Goal: Information Seeking & Learning: Learn about a topic

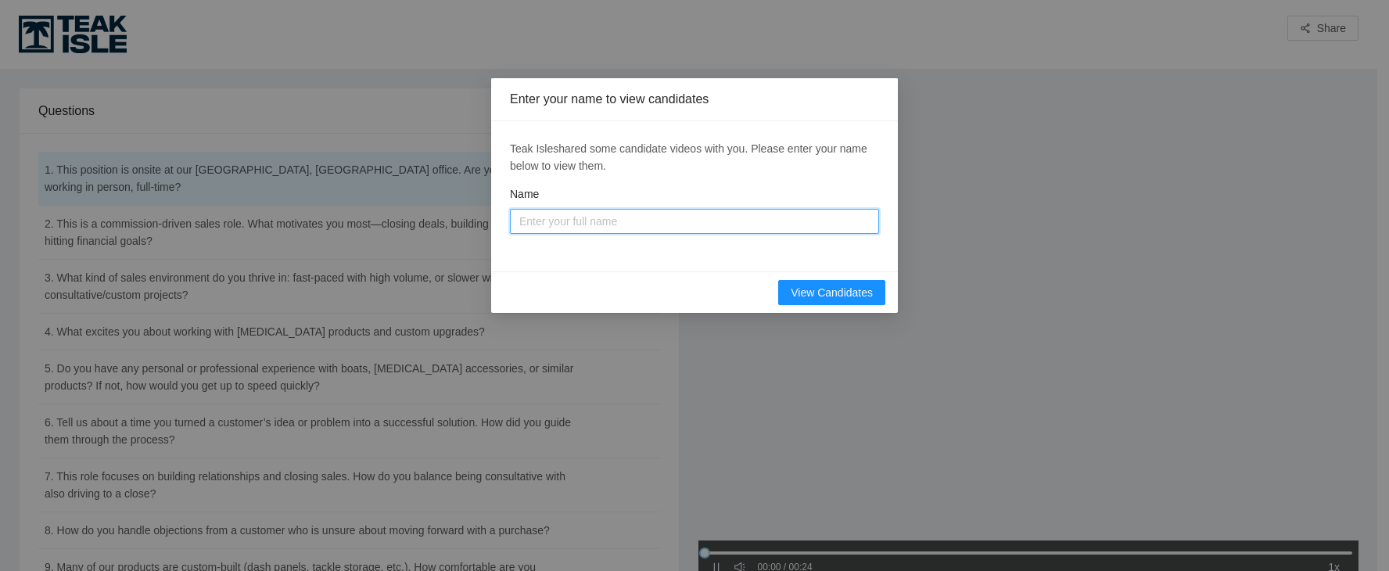
click at [594, 219] on input "Name" at bounding box center [694, 221] width 369 height 25
type input "[PERSON_NAME]"
click at [807, 290] on span "View Candidates" at bounding box center [832, 292] width 82 height 17
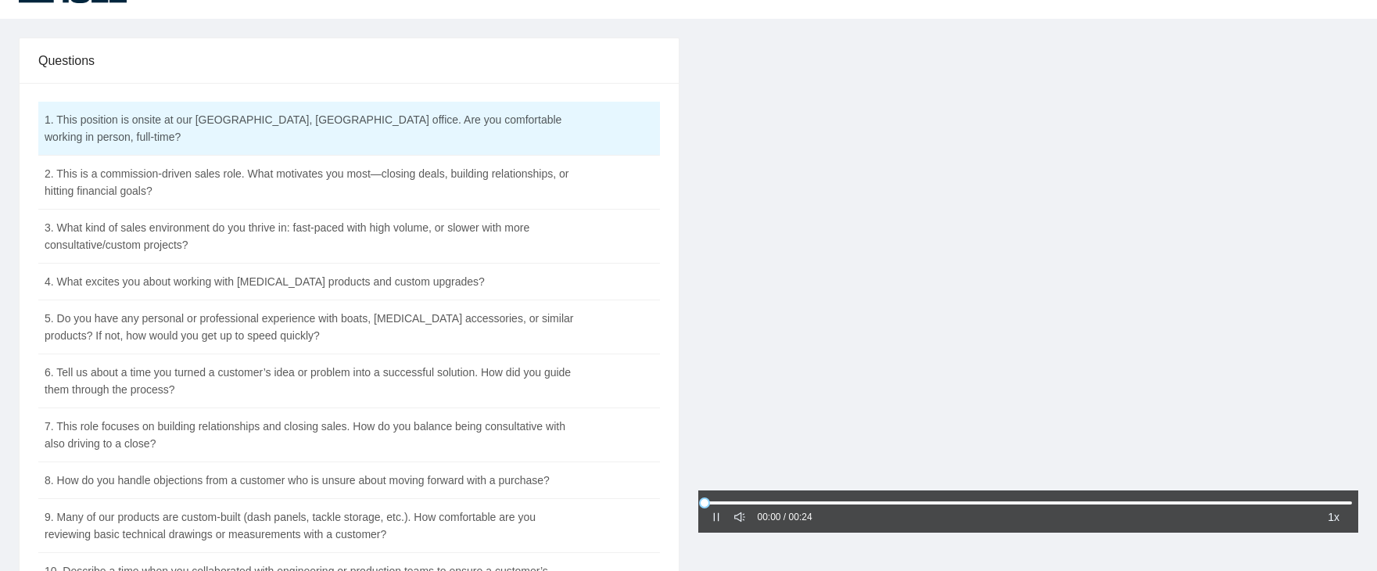
scroll to position [78, 0]
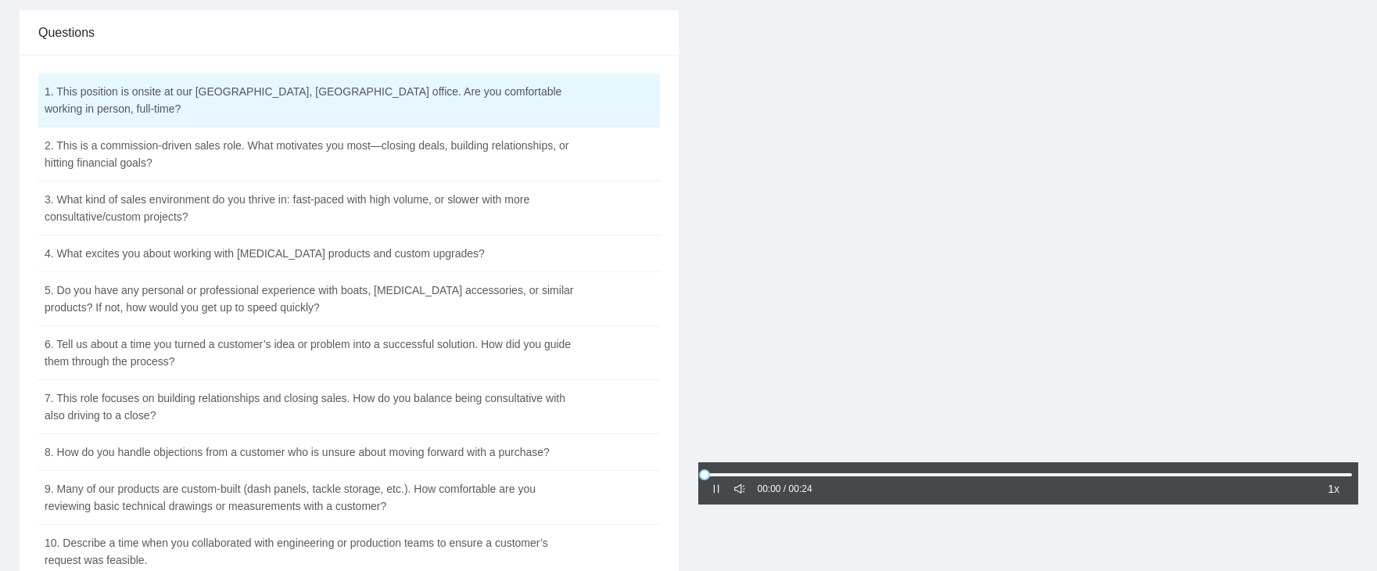
click at [715, 489] on icon "pause" at bounding box center [716, 488] width 11 height 11
click at [714, 490] on icon "caret-right" at bounding box center [716, 489] width 5 height 8
click at [488, 137] on td "2. This is a commission-driven sales role. What motivates you most—closing deal…" at bounding box center [310, 154] width 544 height 54
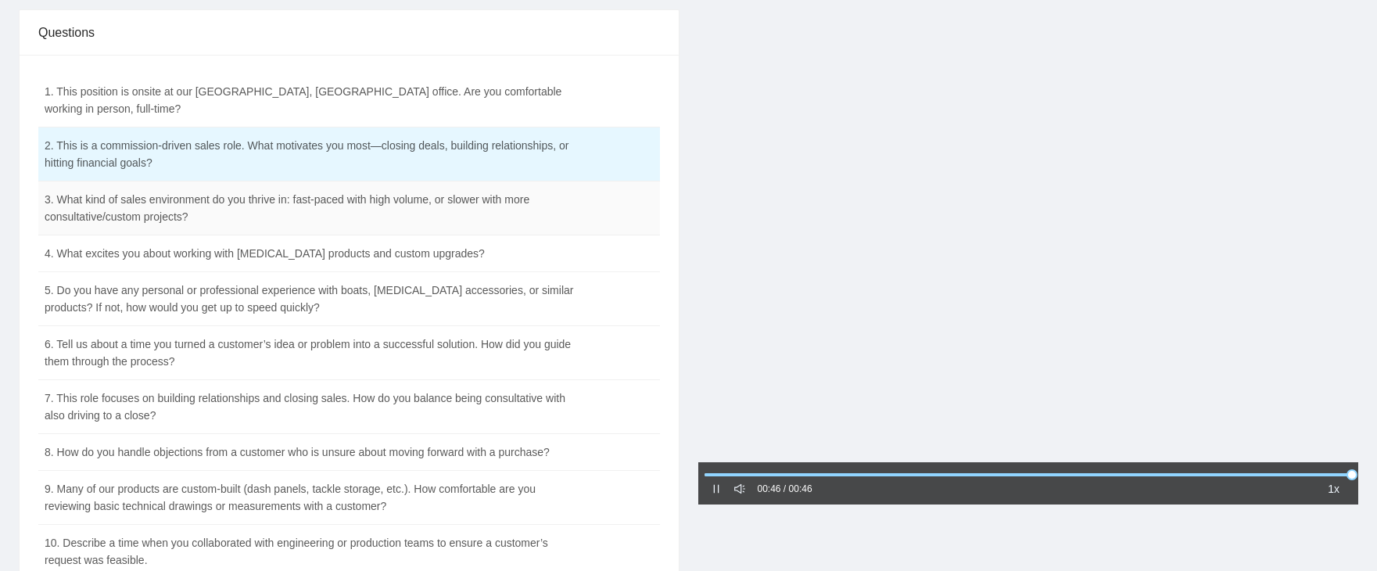
click at [400, 191] on td "3. What kind of sales environment do you thrive in: fast-paced with high volume…" at bounding box center [310, 208] width 544 height 54
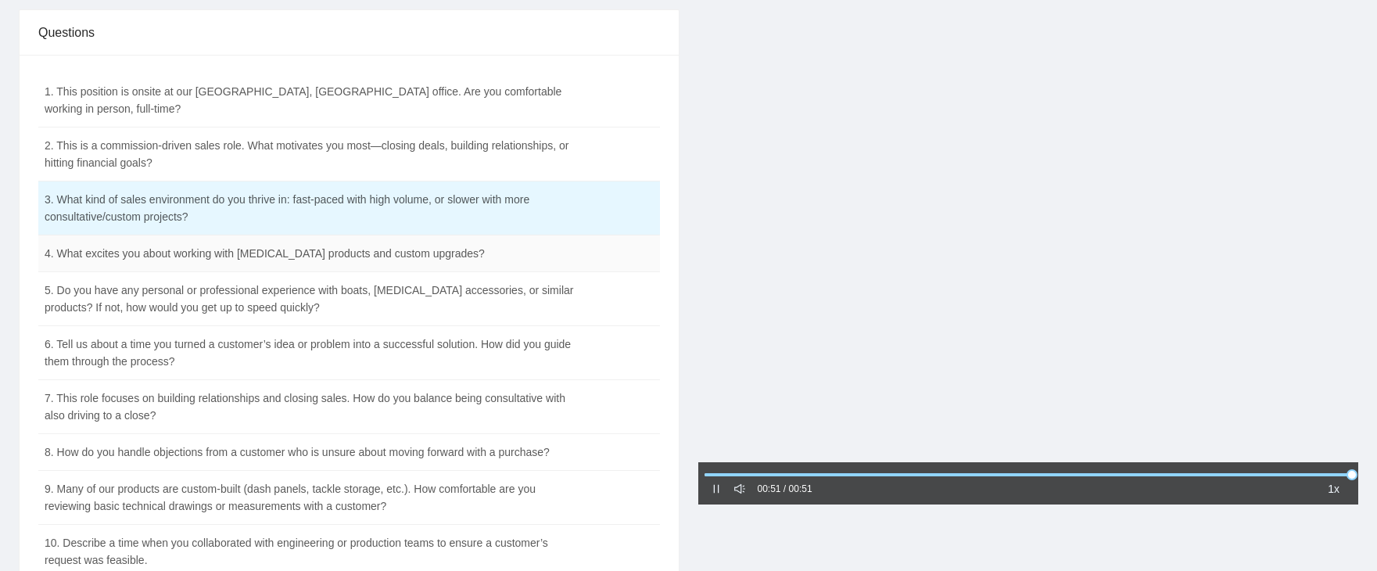
click at [526, 238] on td "4. What excites you about working with [MEDICAL_DATA] products and custom upgra…" at bounding box center [310, 253] width 544 height 37
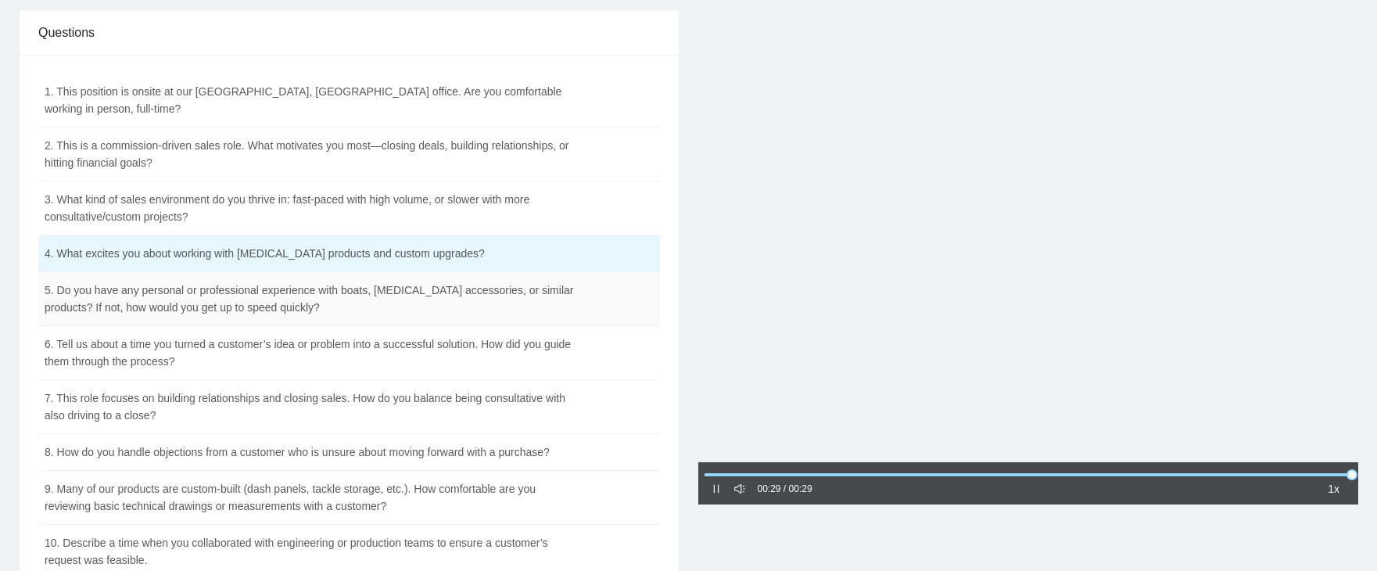
click at [504, 285] on td "5. Do you have any personal or professional experience with boats, [MEDICAL_DAT…" at bounding box center [310, 299] width 544 height 54
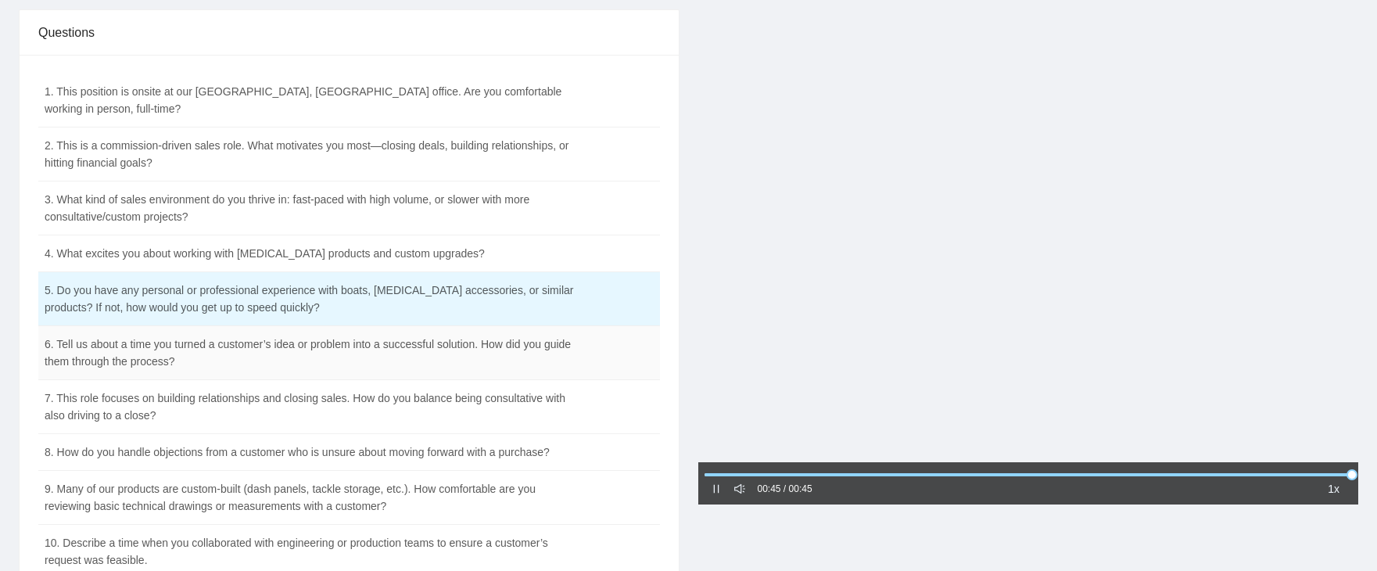
click at [501, 333] on td "6. Tell us about a time you turned a customer’s idea or problem into a successf…" at bounding box center [310, 353] width 544 height 54
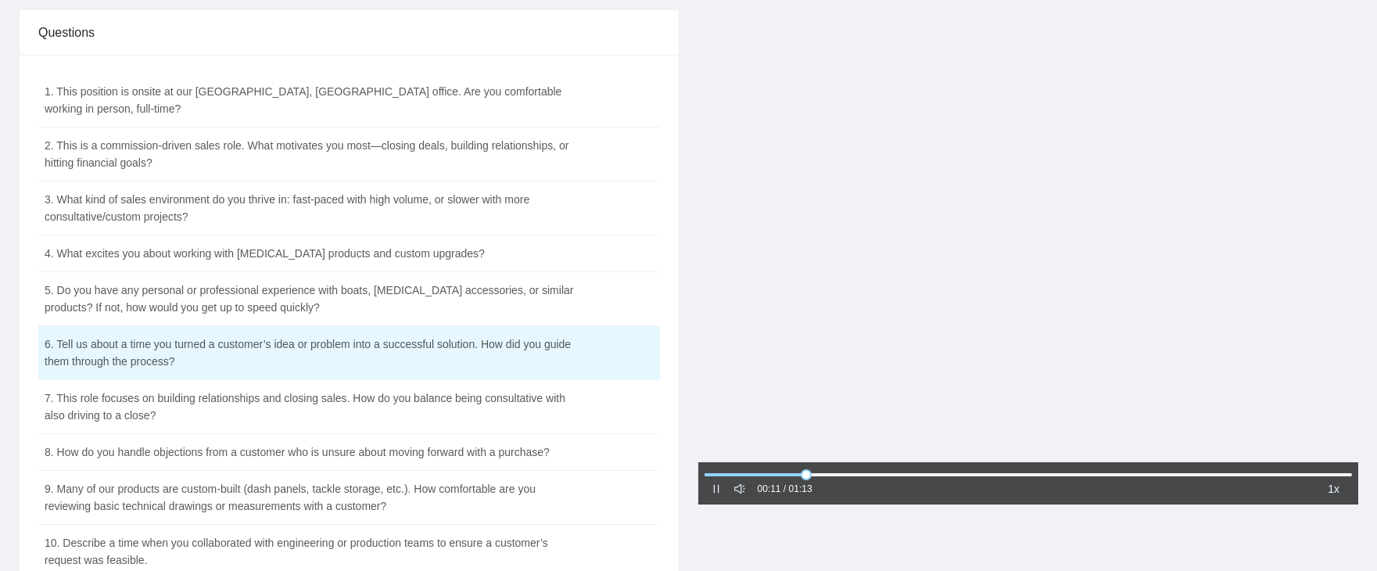
click at [699, 57] on div at bounding box center [1028, 237] width 661 height 456
click at [863, 475] on div at bounding box center [1029, 474] width 648 height 9
click at [841, 472] on div at bounding box center [1029, 474] width 648 height 9
click at [709, 486] on div "00:21 / 01:13 1x" at bounding box center [1028, 483] width 661 height 42
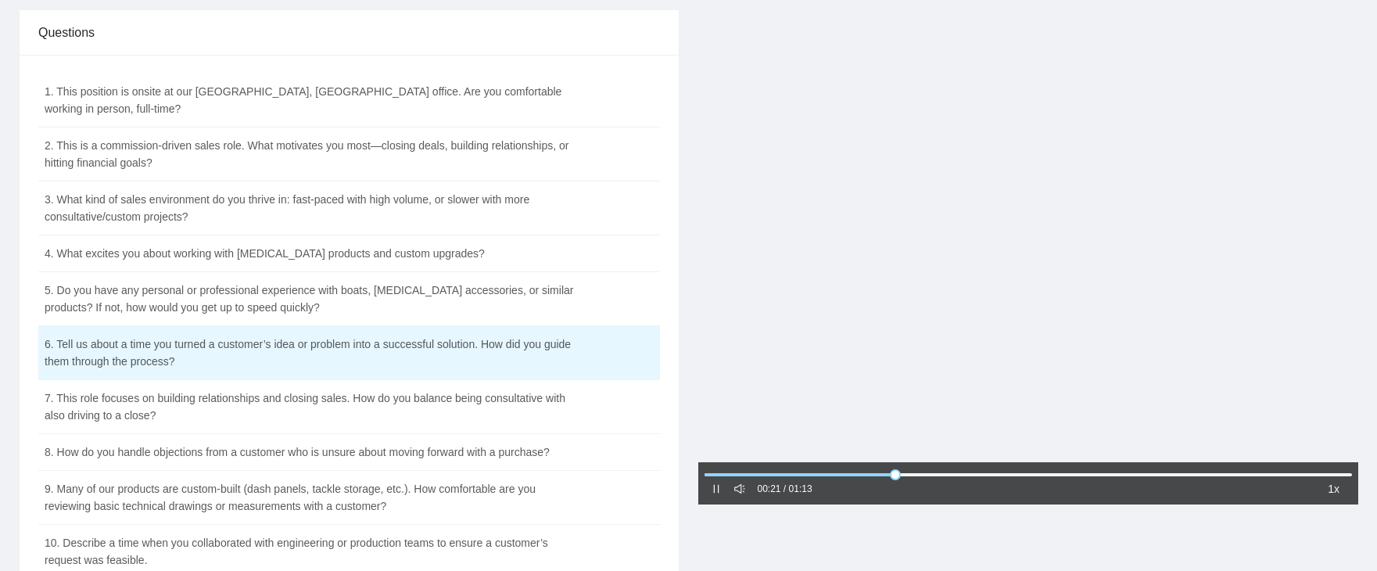
click at [713, 487] on icon "pause" at bounding box center [716, 488] width 11 height 11
click at [1319, 90] on div at bounding box center [1028, 237] width 661 height 456
click at [739, 59] on div at bounding box center [1028, 237] width 661 height 456
click at [314, 384] on td "7. This role focuses on building relationships and closing sales. How do you ba…" at bounding box center [310, 407] width 544 height 54
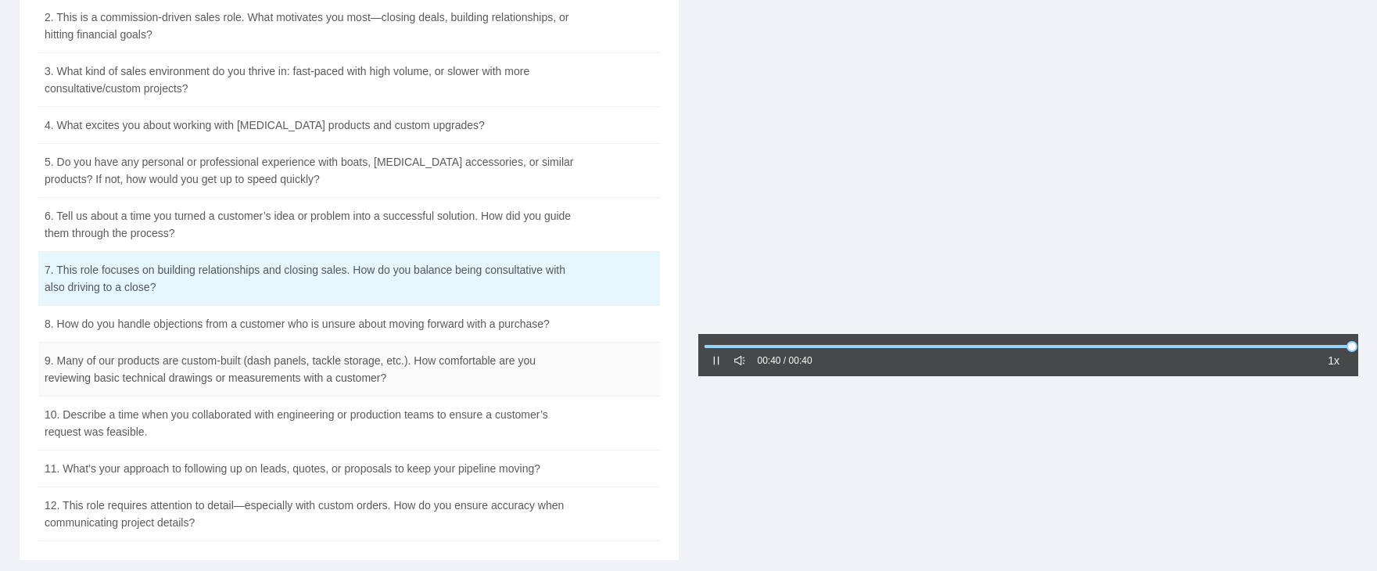
scroll to position [235, 0]
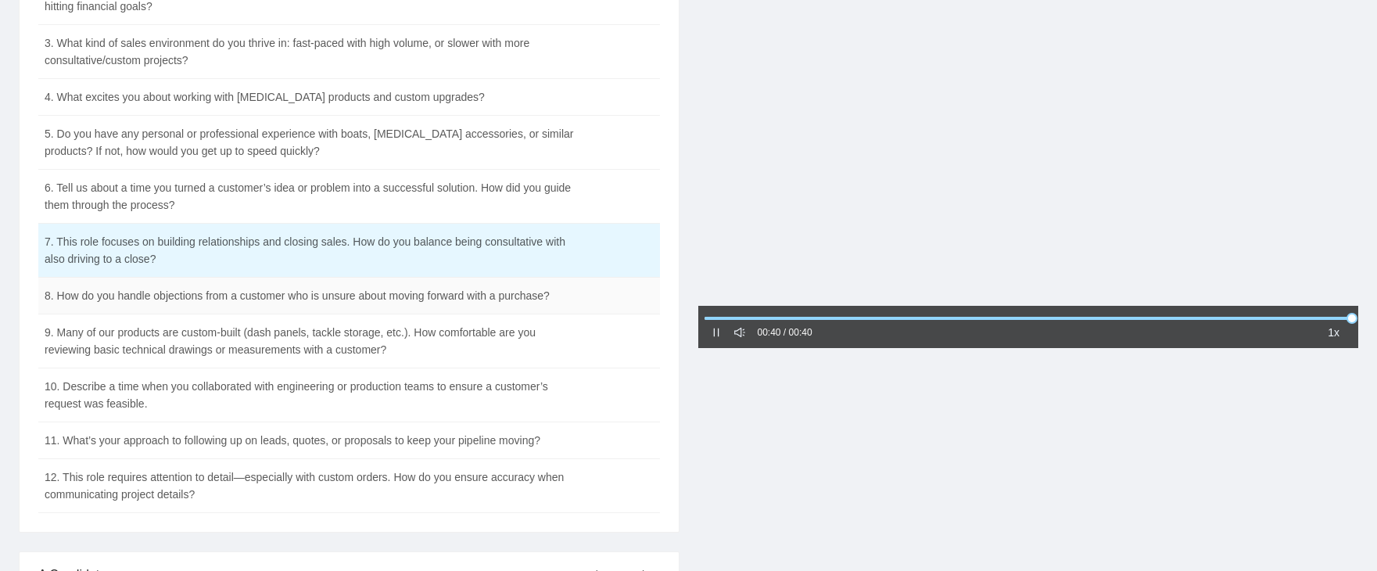
click at [352, 285] on td "8. How do you handle objections from a customer who is unsure about moving forw…" at bounding box center [310, 296] width 544 height 37
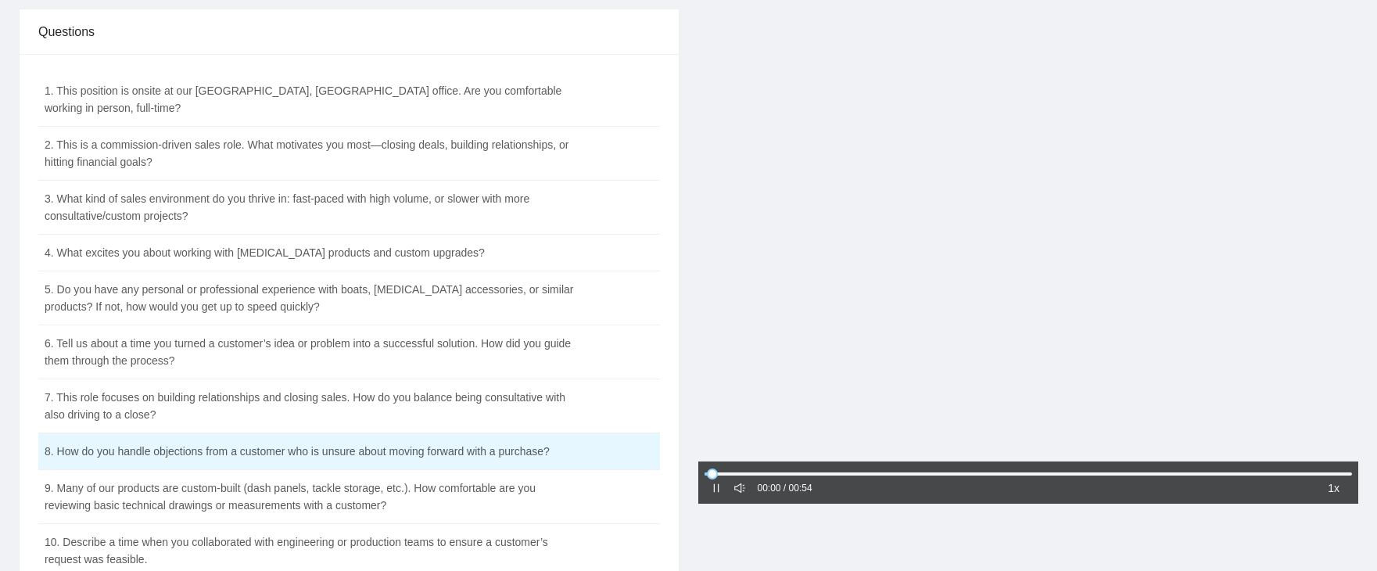
scroll to position [78, 0]
click at [706, 471] on div at bounding box center [1029, 474] width 648 height 9
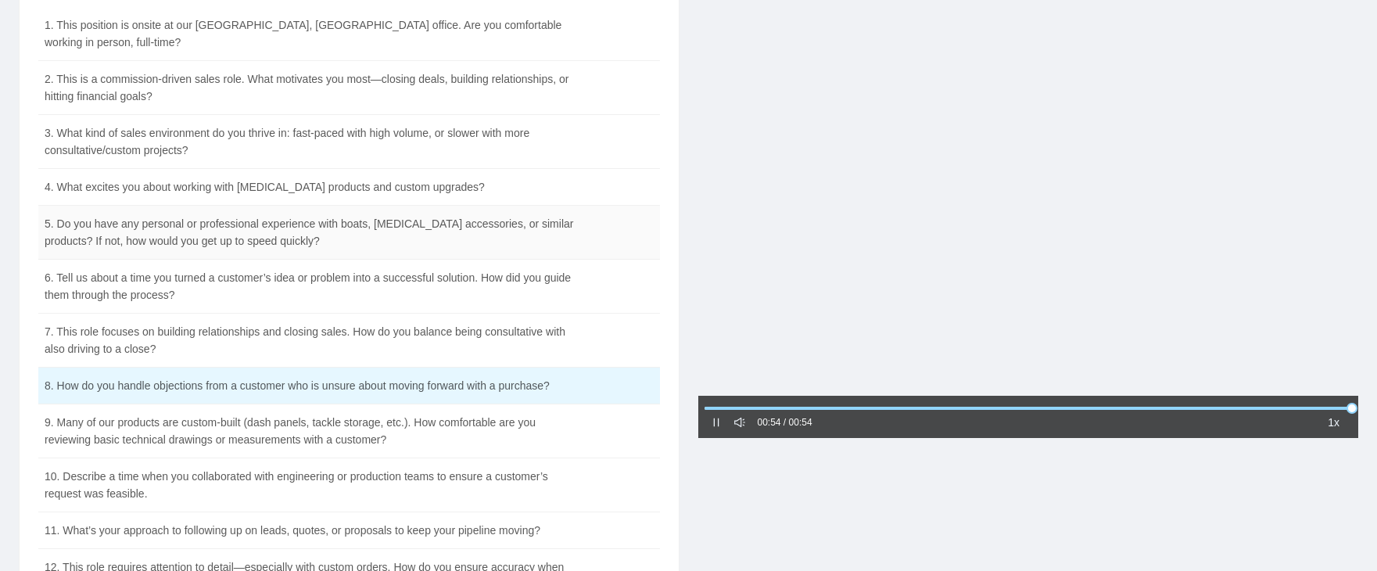
scroll to position [235, 0]
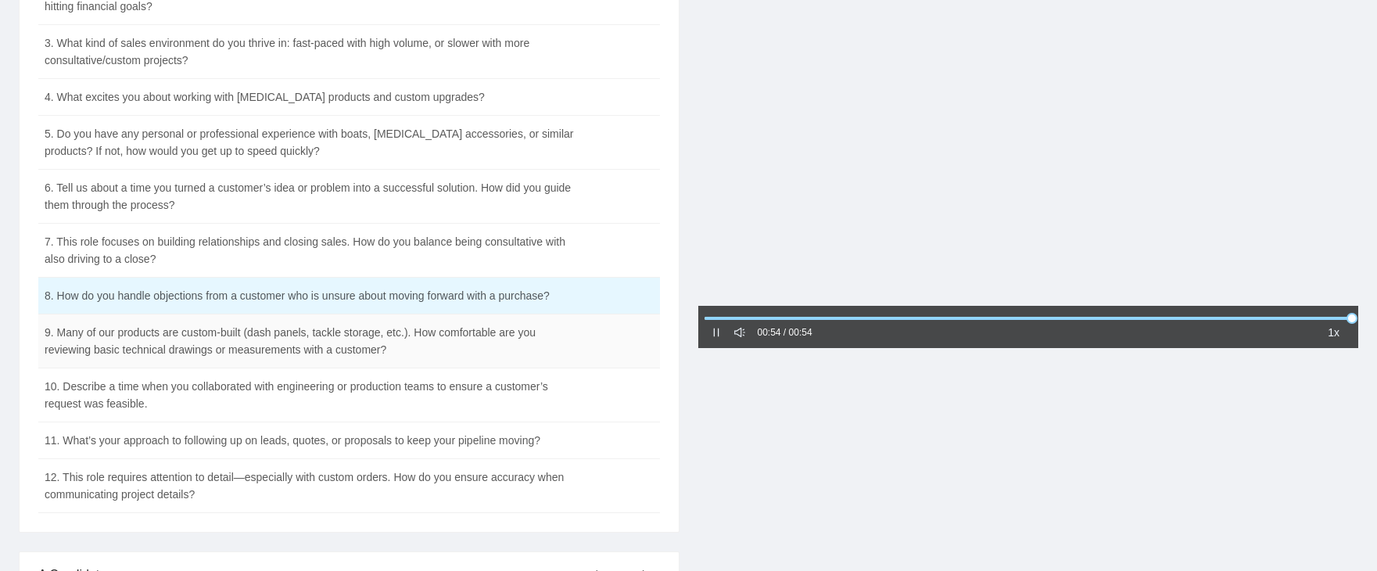
click at [311, 315] on td "9. Many of our products are custom-built (dash panels, tackle storage, etc.). H…" at bounding box center [310, 341] width 544 height 54
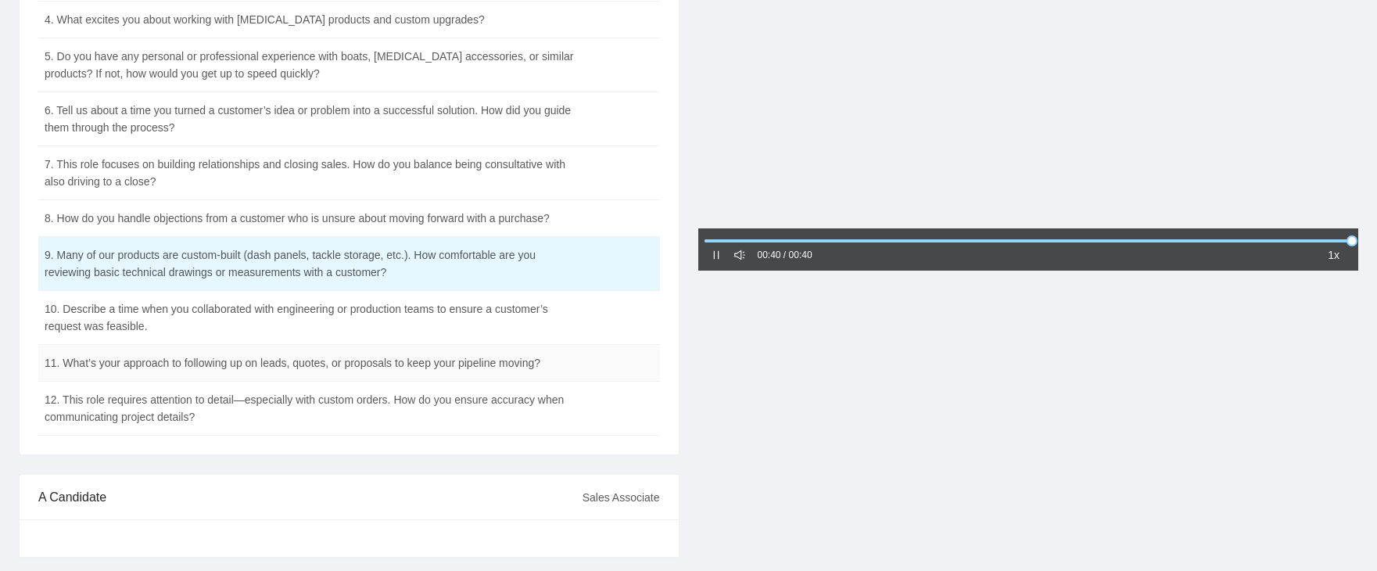
scroll to position [313, 0]
click at [270, 299] on td "10. Describe a time when you collaborated with engineering or production teams …" at bounding box center [310, 317] width 544 height 54
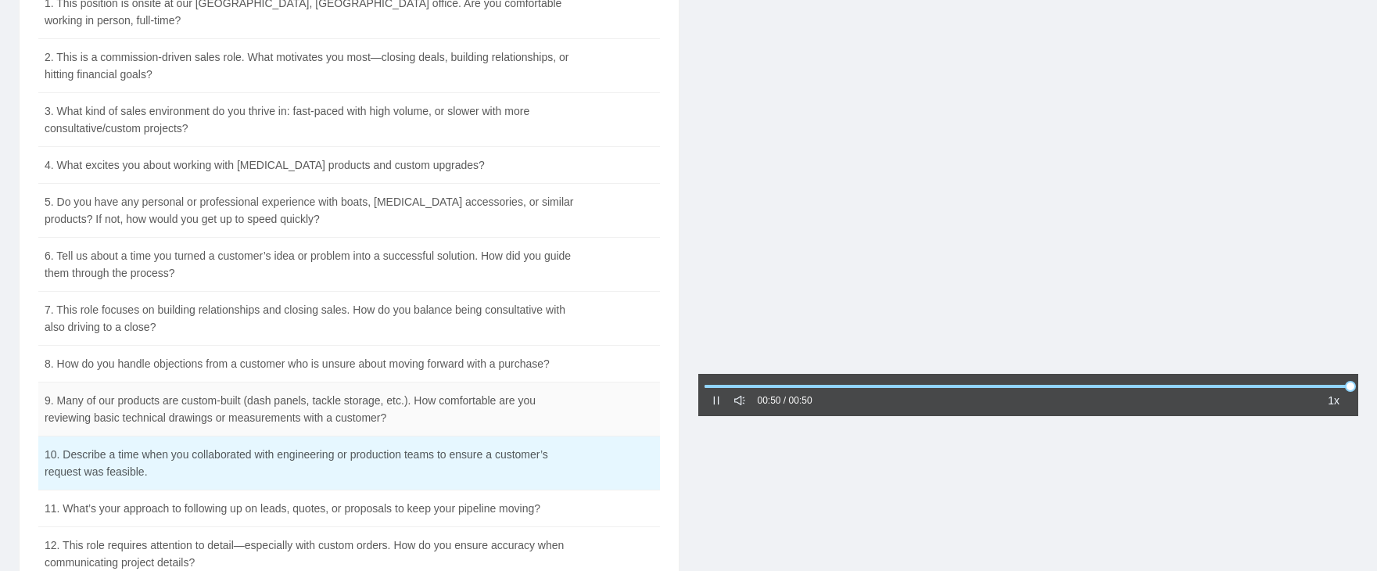
scroll to position [235, 0]
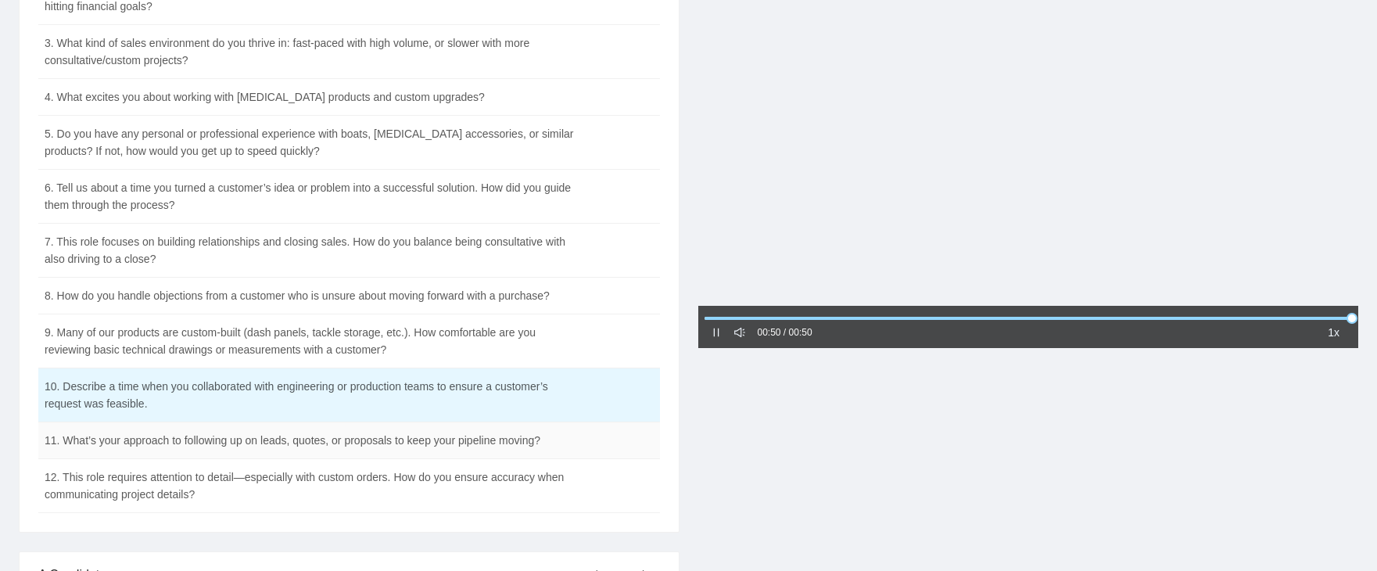
click at [452, 426] on td "11. What’s your approach to following up on leads, quotes, or proposals to keep…" at bounding box center [310, 440] width 544 height 37
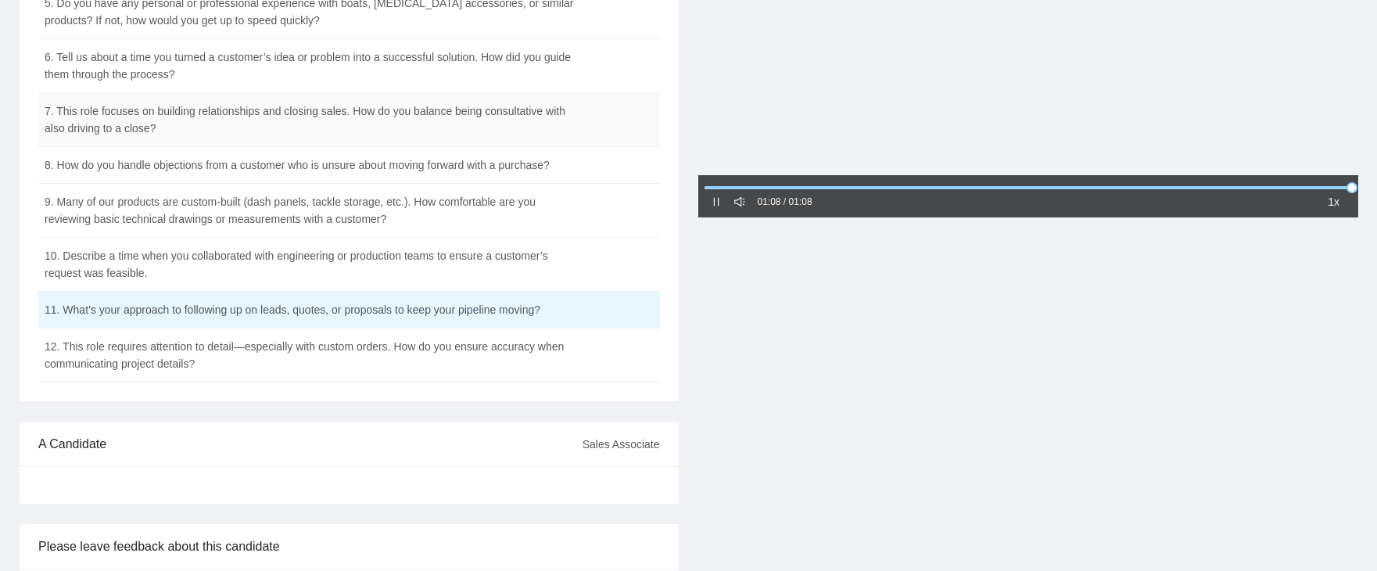
scroll to position [391, 0]
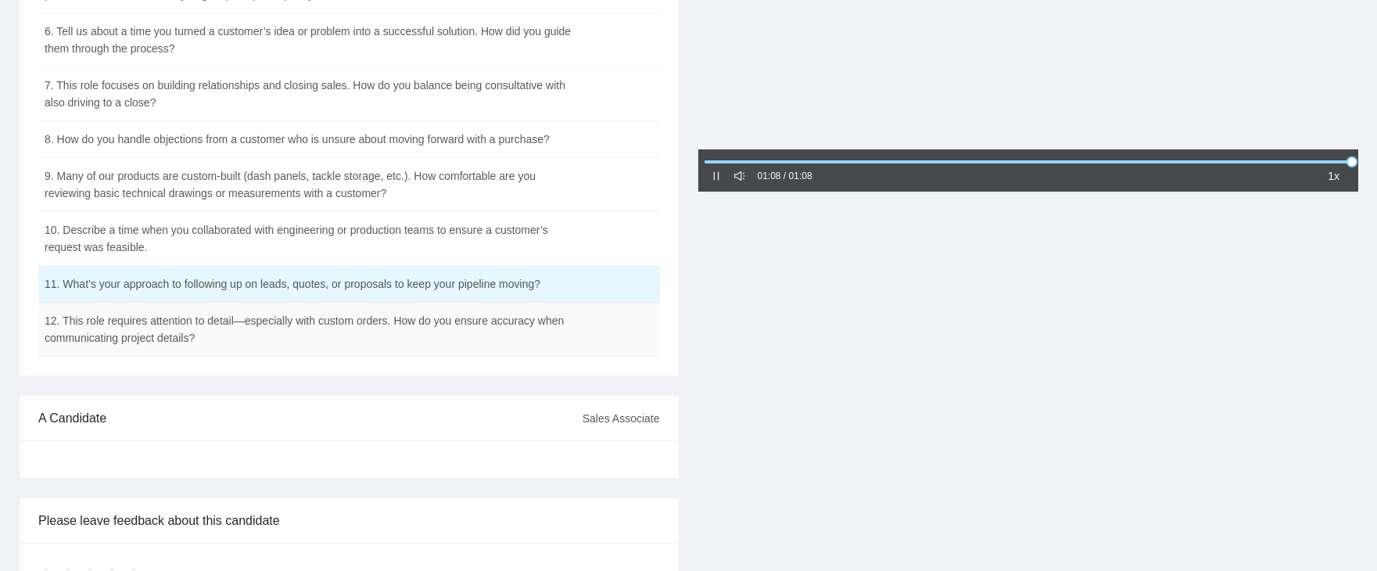
click at [356, 309] on td "12. This role requires attention to detail—especially with custom orders. How d…" at bounding box center [310, 330] width 544 height 54
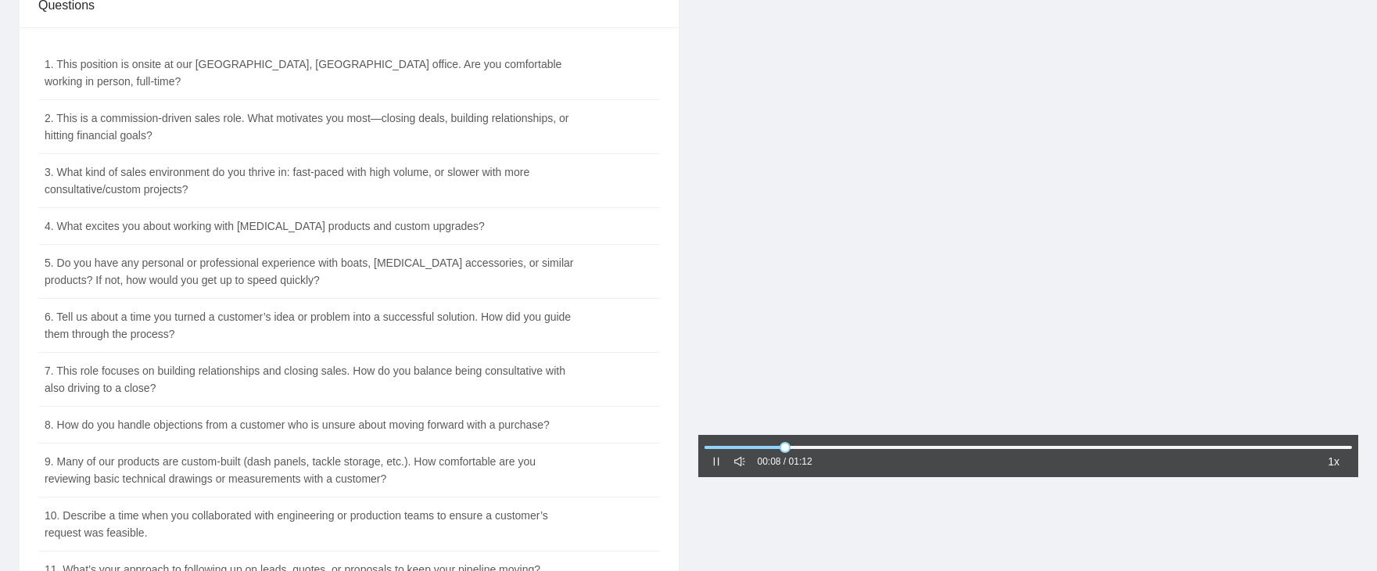
scroll to position [78, 0]
